Goal: Task Accomplishment & Management: Complete application form

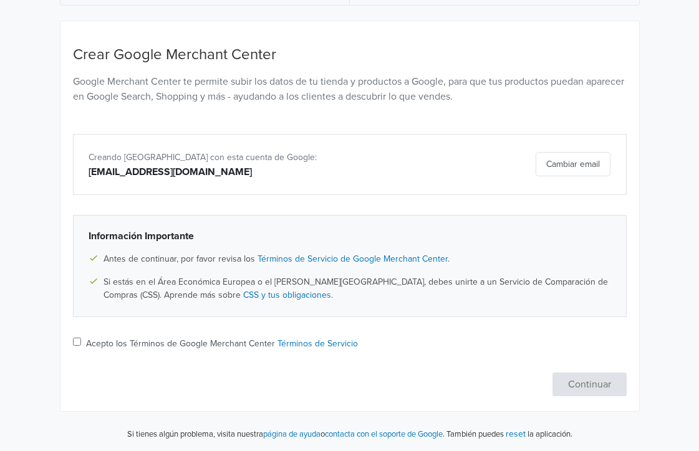
scroll to position [93, 0]
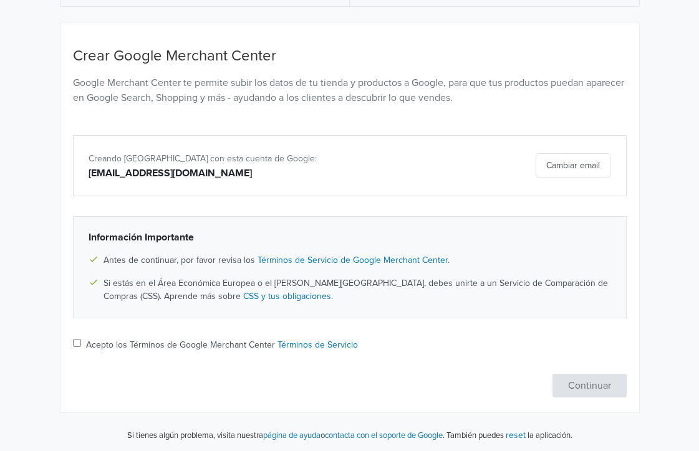
click at [78, 347] on input "Acepto los Términos de Google Merchant Center Términos de Servicio" at bounding box center [77, 343] width 8 height 8
checkbox input "true"
click at [583, 392] on button "Continuar" at bounding box center [589, 386] width 74 height 24
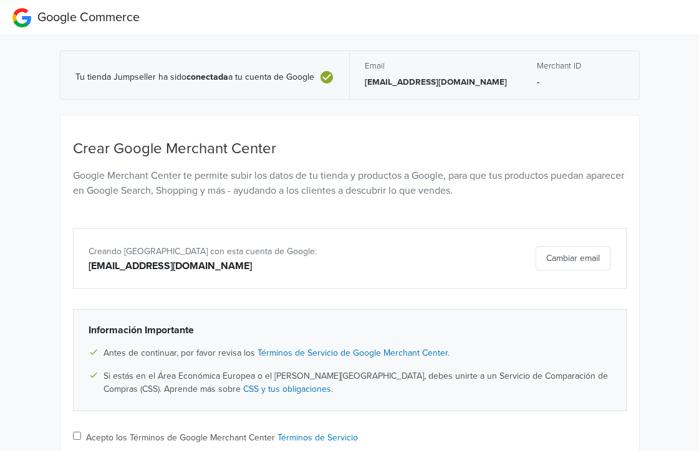
scroll to position [94, 0]
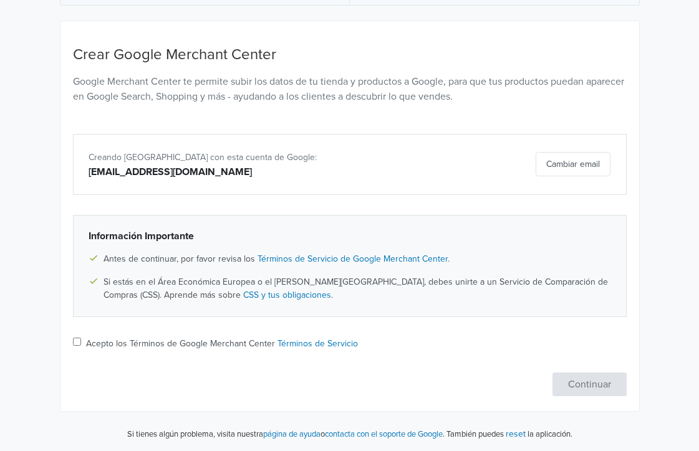
click at [77, 343] on input "Acepto los Términos de Google Merchant Center Términos de Servicio" at bounding box center [77, 342] width 8 height 8
checkbox input "true"
click at [577, 387] on button "Continuar" at bounding box center [589, 385] width 74 height 24
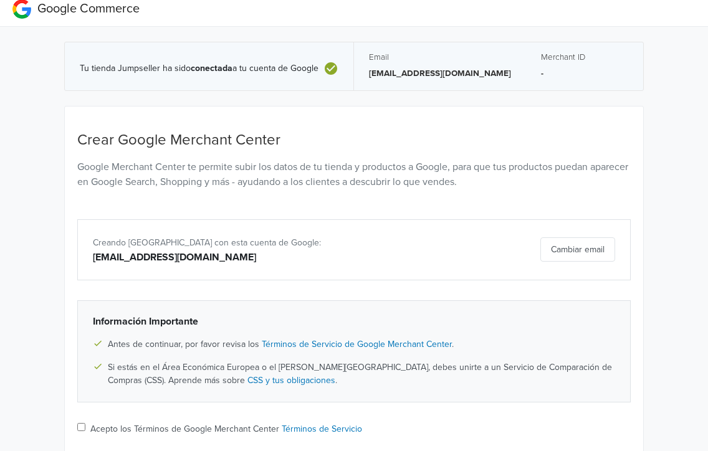
scroll to position [0, 0]
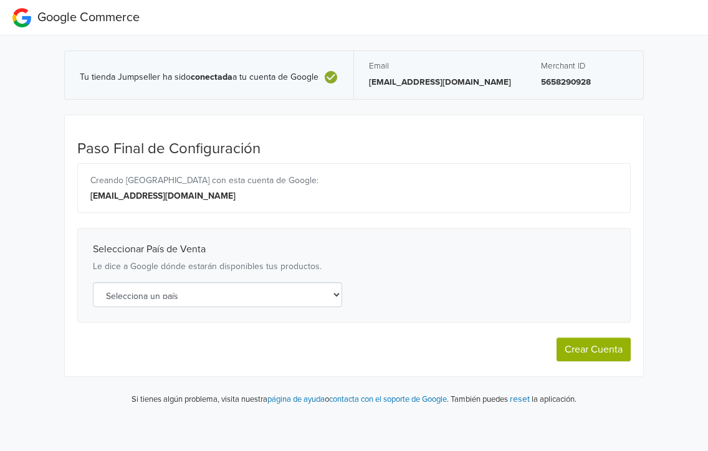
select select "cl"
click at [591, 347] on button "Crear Cuenta" at bounding box center [594, 350] width 74 height 24
select select "cl"
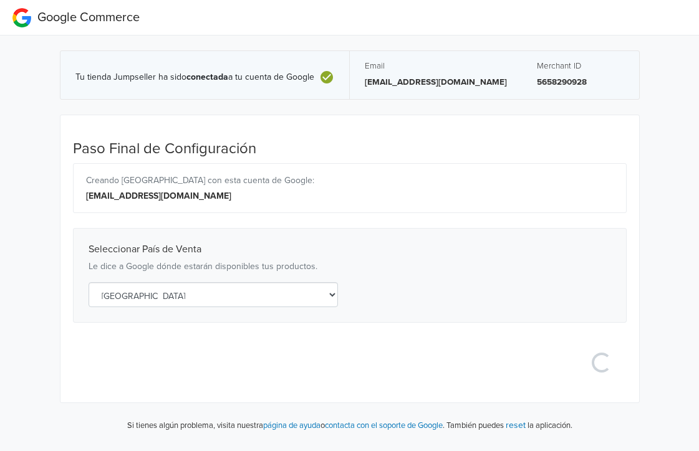
select select "cl"
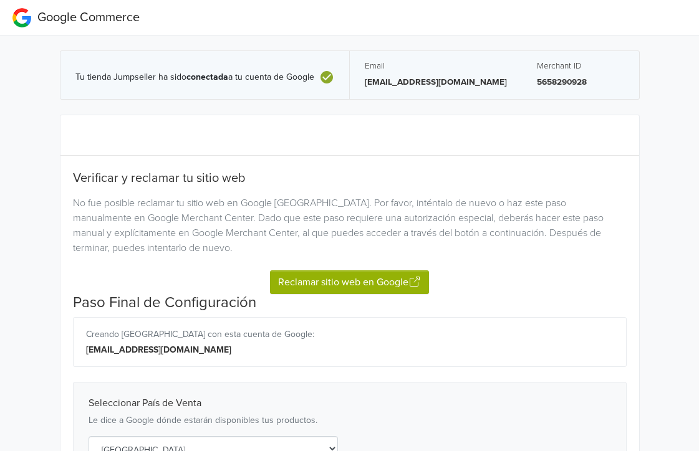
scroll to position [119, 0]
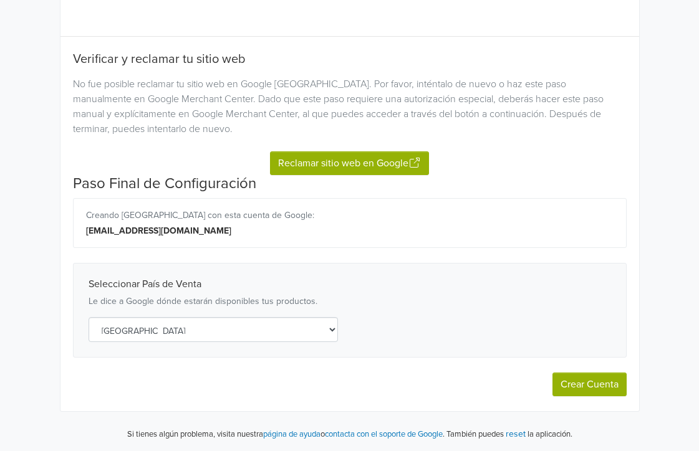
click at [350, 162] on button "Reclamar sitio web en Google" at bounding box center [349, 163] width 159 height 24
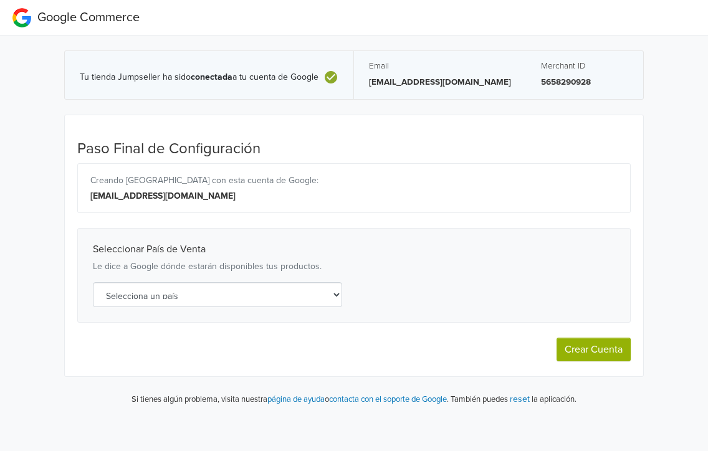
select select "cl"
click at [598, 350] on button "Crear Cuenta" at bounding box center [594, 350] width 74 height 24
select select "cl"
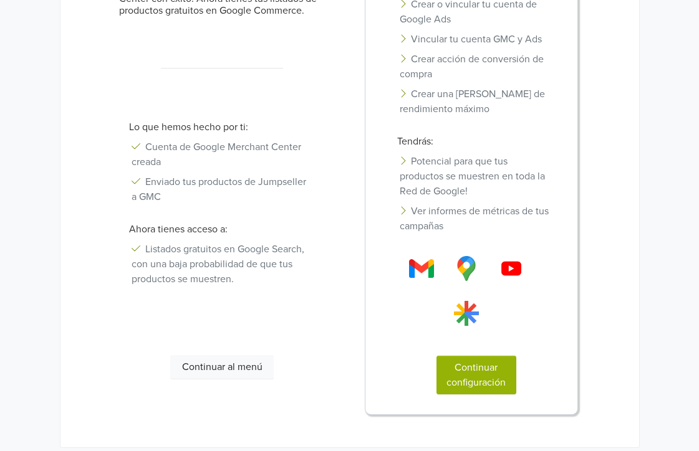
scroll to position [219, 0]
click at [248, 370] on button "Continuar al menú" at bounding box center [221, 369] width 103 height 24
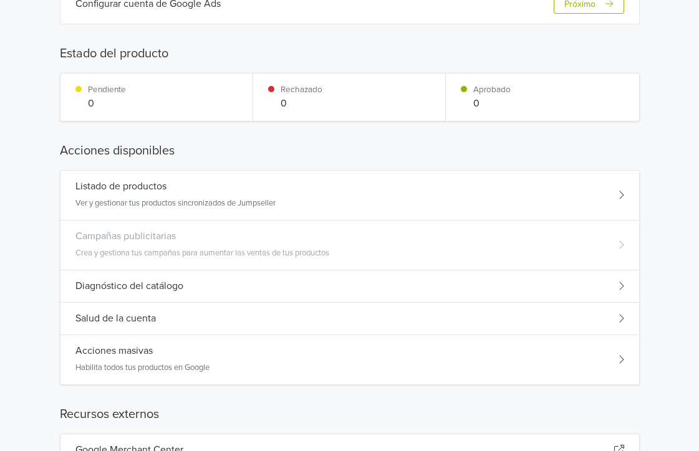
scroll to position [168, 0]
click at [630, 197] on div "Listado de productos Ver y gestionar tus productos sincronizados de Jumpseller" at bounding box center [349, 195] width 578 height 50
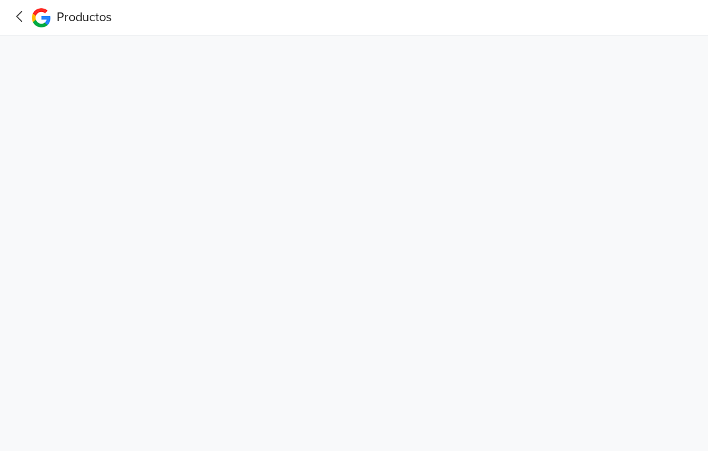
click at [22, 17] on icon at bounding box center [19, 17] width 19 height 16
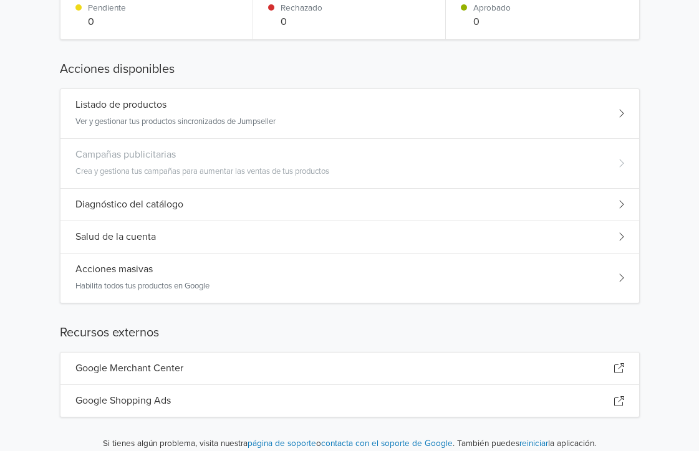
scroll to position [262, 0]
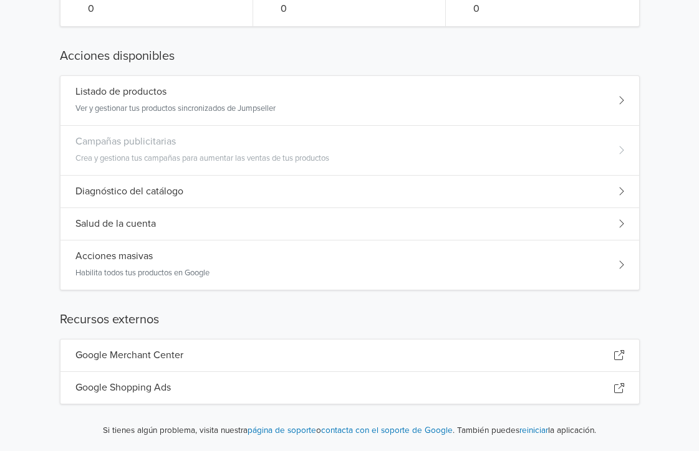
click at [613, 152] on div "Campañas publicitarias Crea y gestiona tus campañas para aumentar las ventas de…" at bounding box center [349, 151] width 578 height 50
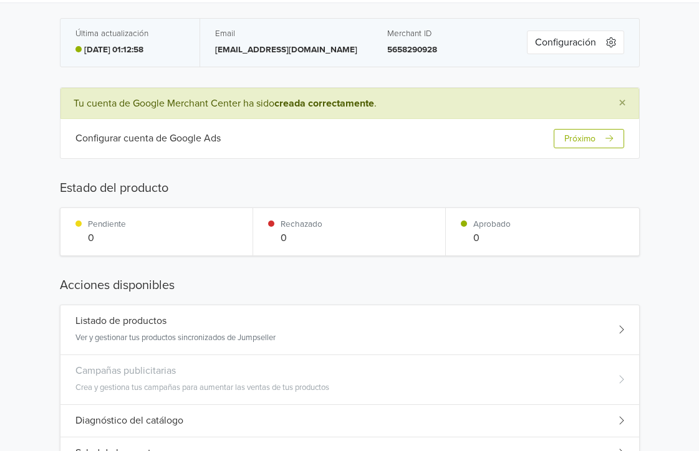
scroll to position [33, 0]
click at [578, 139] on button "Próximo" at bounding box center [589, 137] width 70 height 19
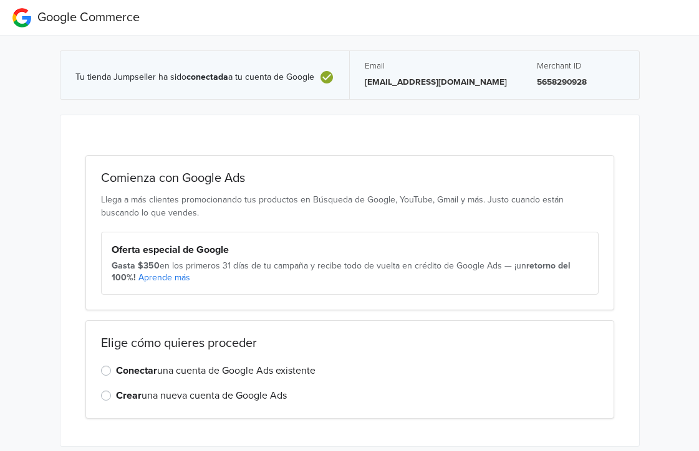
click at [116, 371] on label "Conectar una cuenta de Google Ads existente" at bounding box center [215, 370] width 199 height 15
click at [0, 0] on input "Conectar una cuenta de Google Ads existente" at bounding box center [0, 0] width 0 height 0
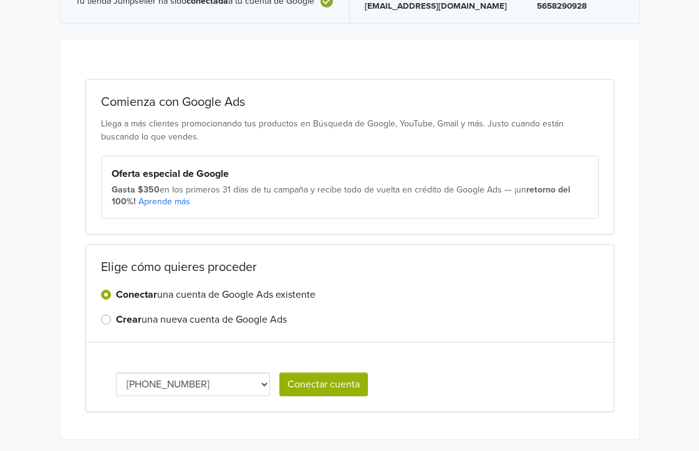
scroll to position [104, 0]
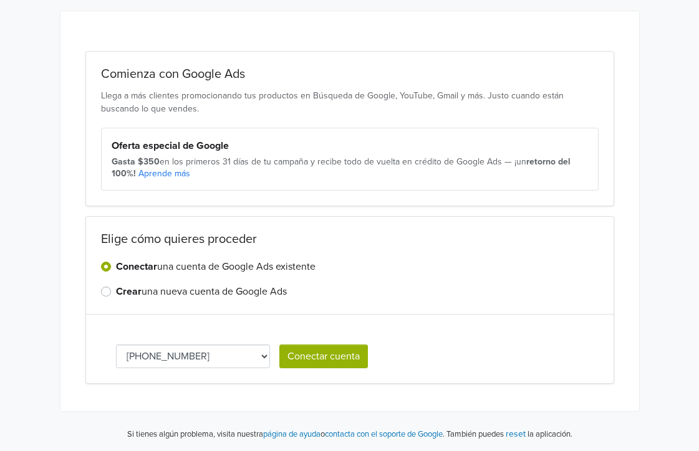
click at [264, 357] on select "[PHONE_NUMBER] [PHONE_NUMBER]" at bounding box center [193, 357] width 155 height 24
click at [116, 345] on select "[PHONE_NUMBER] [PHONE_NUMBER]" at bounding box center [193, 357] width 155 height 24
click at [262, 358] on select "[PHONE_NUMBER] [PHONE_NUMBER]" at bounding box center [193, 357] width 155 height 24
click at [116, 345] on select "[PHONE_NUMBER] [PHONE_NUMBER]" at bounding box center [193, 357] width 155 height 24
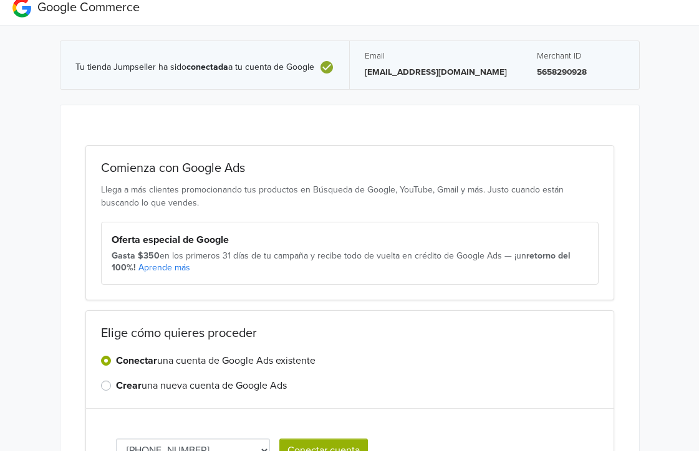
scroll to position [103, 0]
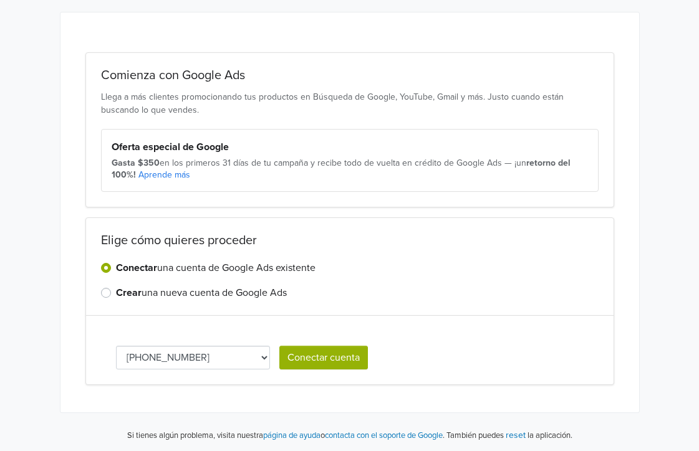
click at [344, 357] on button "Conectar cuenta" at bounding box center [323, 358] width 89 height 24
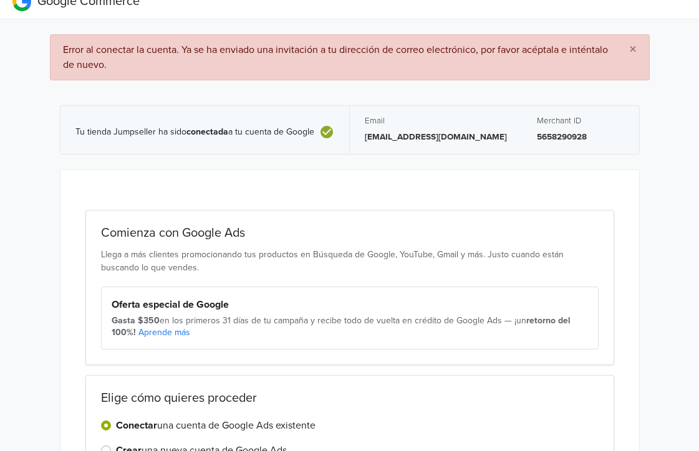
scroll to position [11, 0]
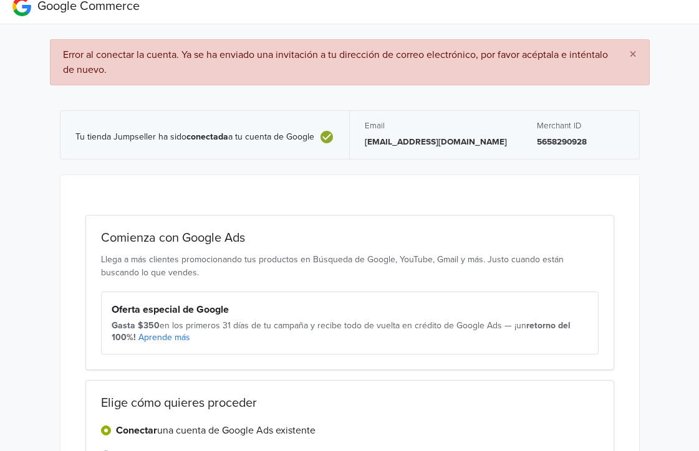
click at [630, 55] on span "×" at bounding box center [632, 55] width 7 height 18
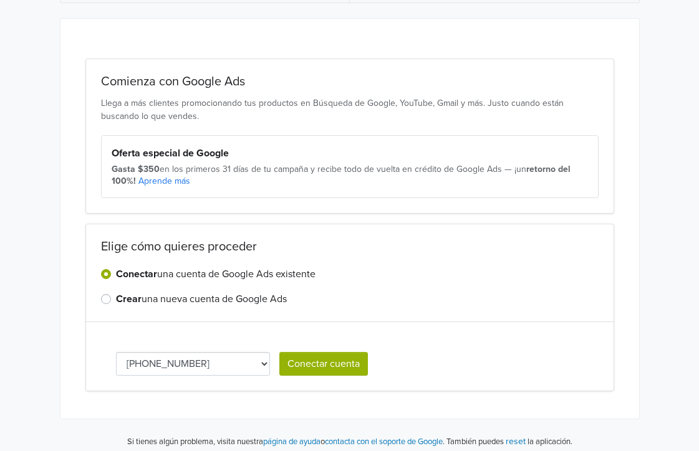
scroll to position [104, 0]
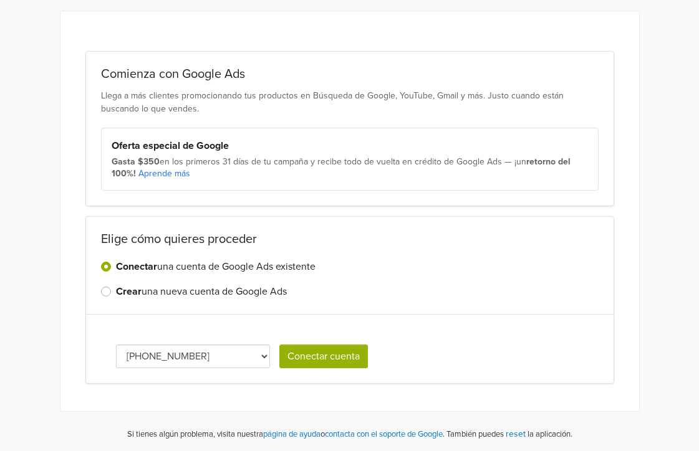
click at [262, 357] on select "[PHONE_NUMBER] [PHONE_NUMBER]" at bounding box center [193, 357] width 155 height 24
select select "5078298900"
click at [328, 356] on button "Conectar cuenta" at bounding box center [323, 357] width 89 height 24
select select "5078298900"
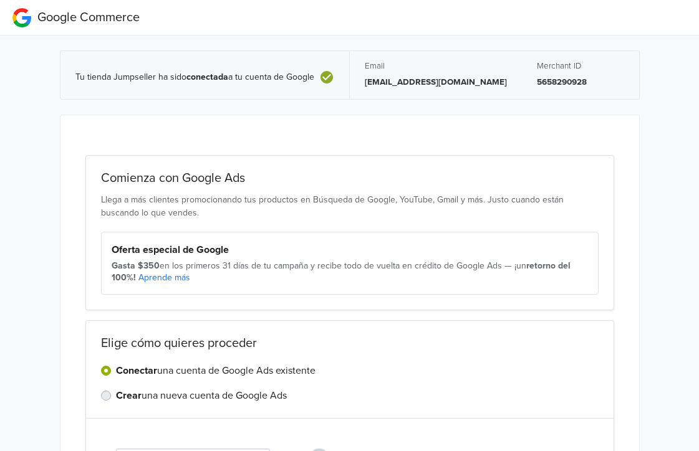
select select "5078298900"
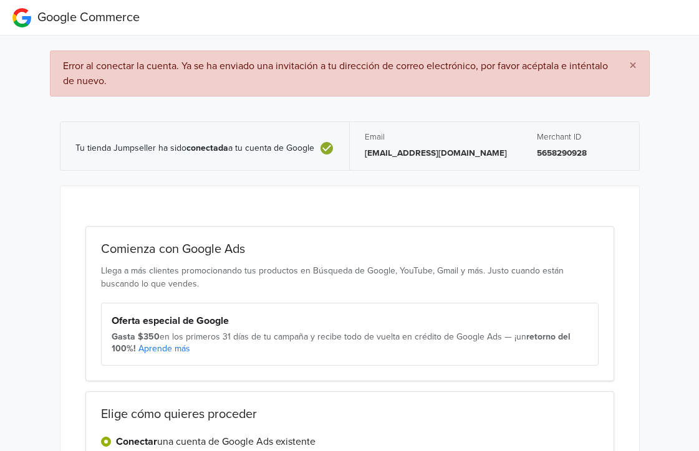
click at [635, 65] on span "×" at bounding box center [632, 66] width 7 height 18
select select "5078298900"
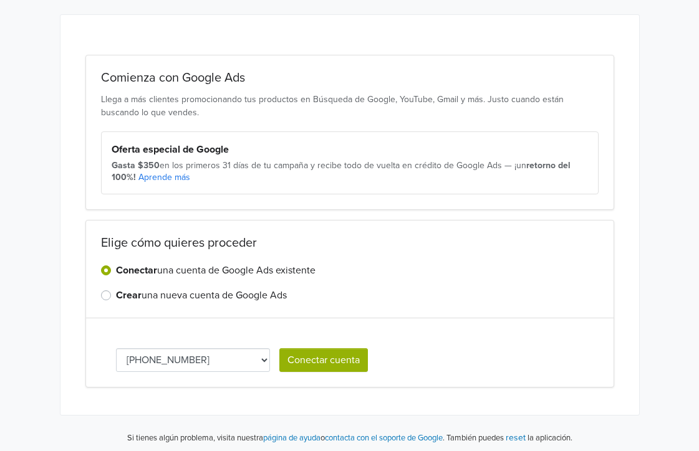
scroll to position [104, 0]
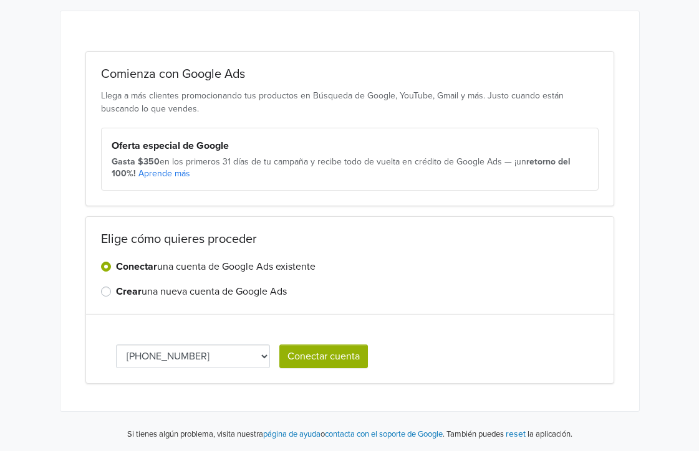
click at [188, 292] on label "Crear una nueva cuenta de Google Ads" at bounding box center [201, 291] width 171 height 15
click at [0, 0] on input "Crear una nueva cuenta de Google Ads" at bounding box center [0, 0] width 0 height 0
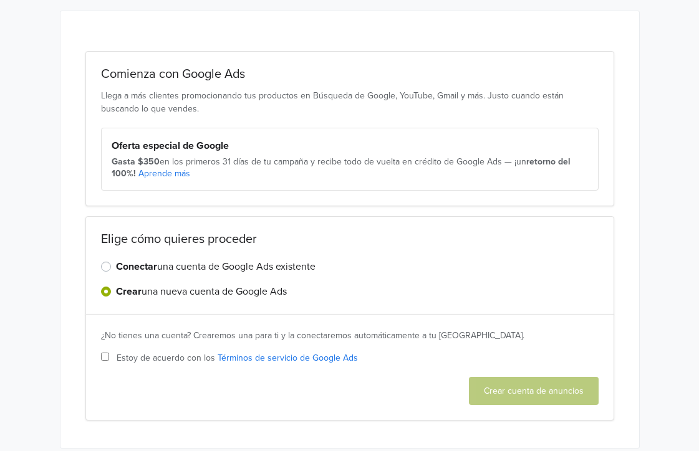
click at [186, 264] on label "Conectar una cuenta de Google Ads existente" at bounding box center [215, 266] width 199 height 15
click at [0, 0] on input "Conectar una cuenta de Google Ads existente" at bounding box center [0, 0] width 0 height 0
select select "5078298900"
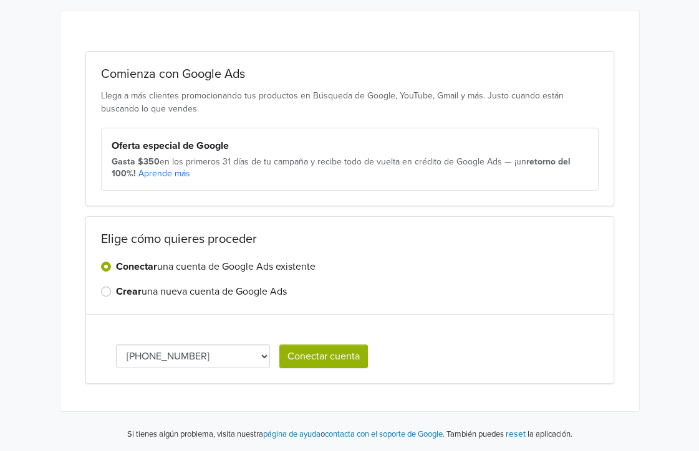
click at [263, 357] on select "[PHONE_NUMBER] [PHONE_NUMBER]" at bounding box center [193, 357] width 155 height 24
click at [116, 289] on label "Crear una nueva cuenta de Google Ads" at bounding box center [201, 291] width 171 height 15
click at [0, 0] on input "Crear una nueva cuenta de Google Ads" at bounding box center [0, 0] width 0 height 0
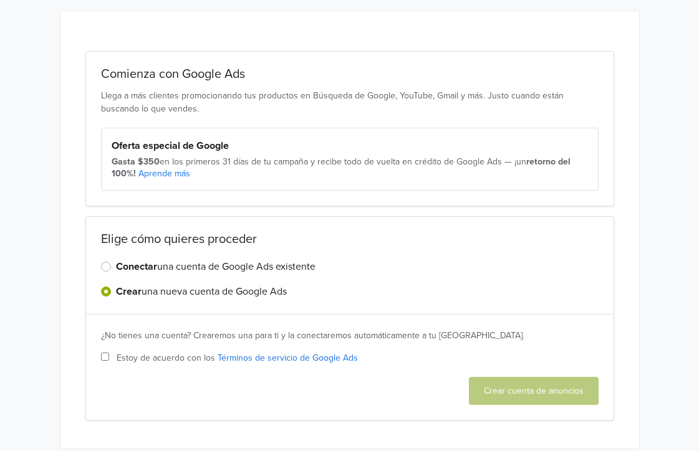
click at [105, 356] on input "Estoy de acuerdo con los Términos de servicio de Google Ads" at bounding box center [105, 357] width 8 height 8
checkbox input "true"
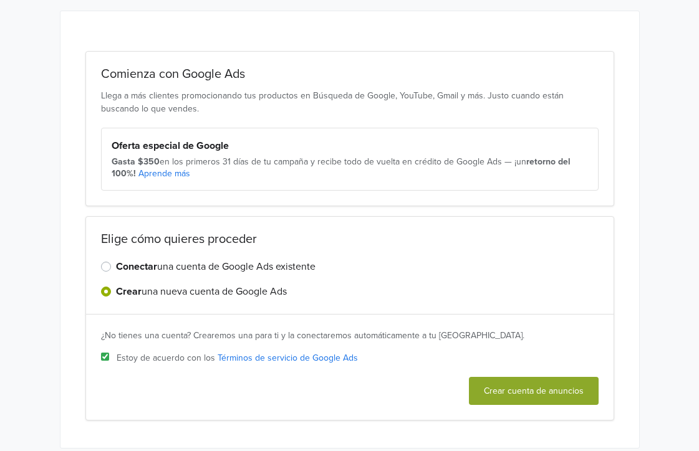
click at [522, 393] on button "Crear cuenta de anuncios" at bounding box center [534, 391] width 130 height 28
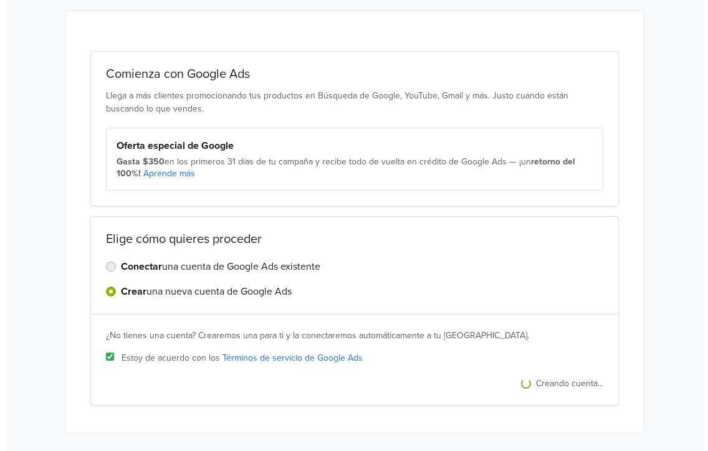
scroll to position [0, 0]
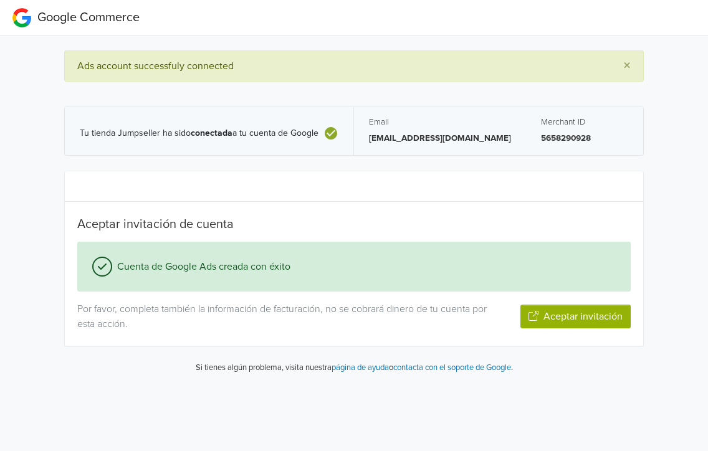
click at [569, 320] on button "Aceptar invitación" at bounding box center [576, 317] width 110 height 24
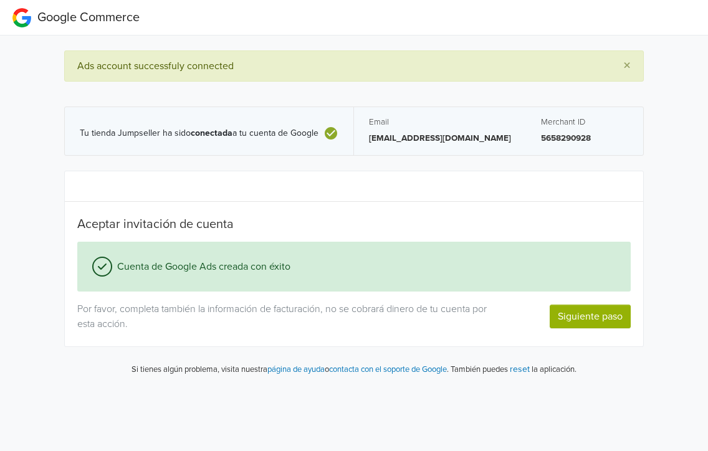
click at [625, 67] on span "×" at bounding box center [626, 66] width 7 height 18
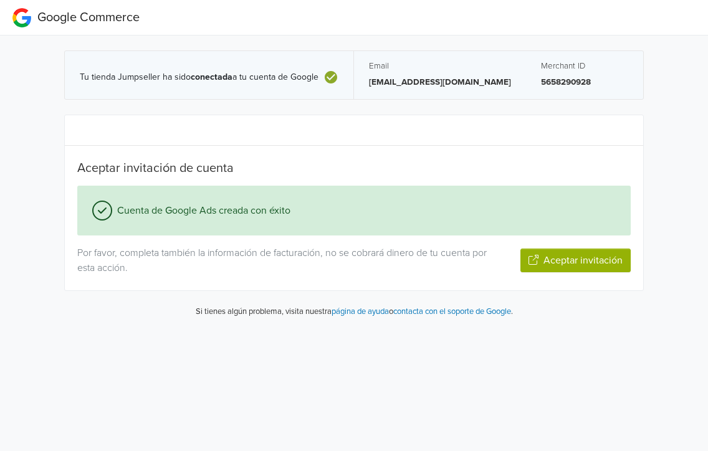
click at [565, 260] on button "Aceptar invitación" at bounding box center [576, 261] width 110 height 24
